Goal: Information Seeking & Learning: Learn about a topic

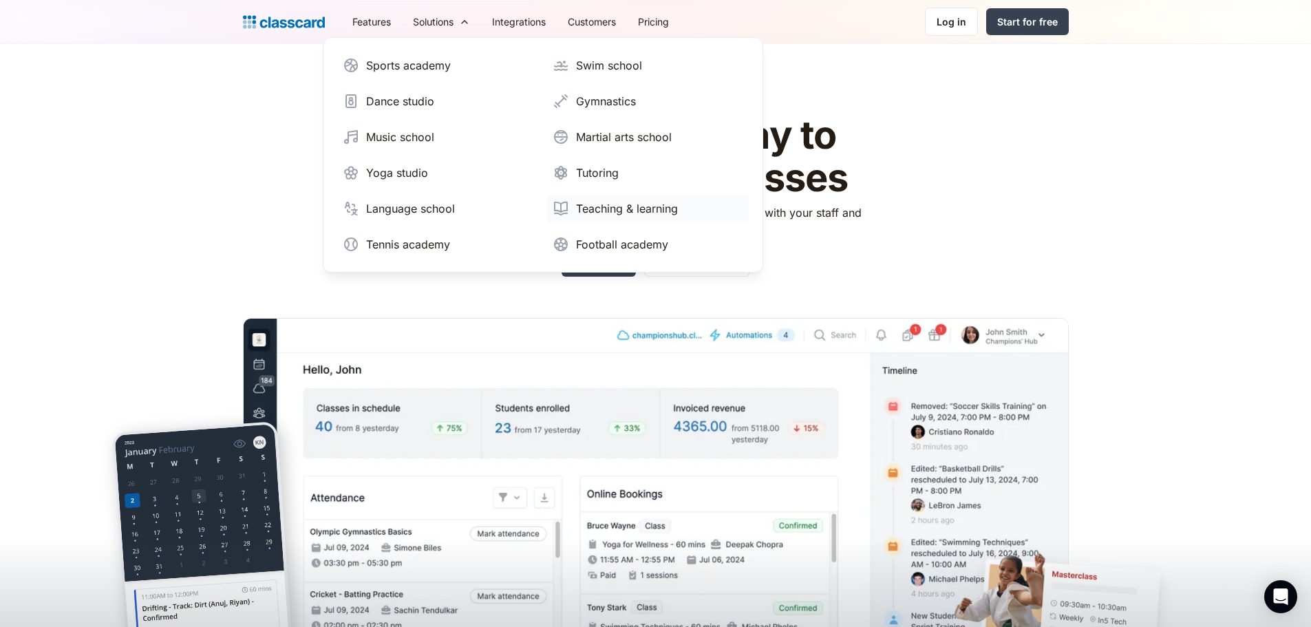
click at [591, 216] on div "Teaching & learning" at bounding box center [627, 208] width 102 height 17
